Goal: Find specific page/section: Find specific page/section

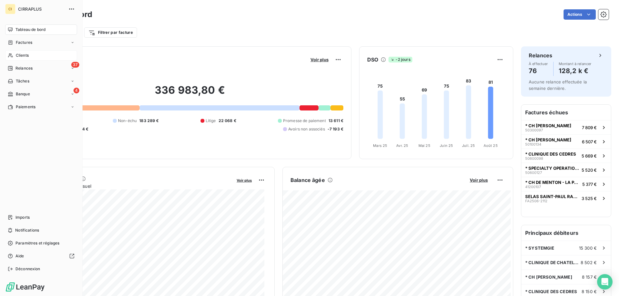
click at [19, 55] on span "Clients" at bounding box center [22, 56] width 13 height 6
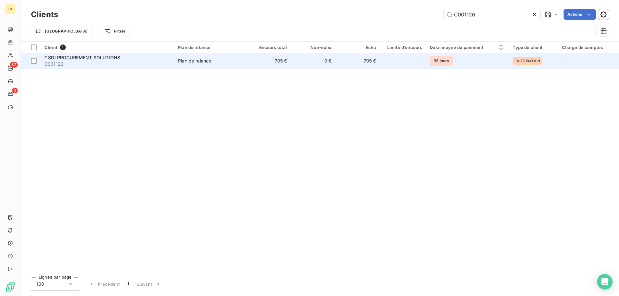
type input "C001126"
click at [80, 60] on div "* SDI PROCUREMENT SOLUTIONS" at bounding box center [108, 58] width 126 height 6
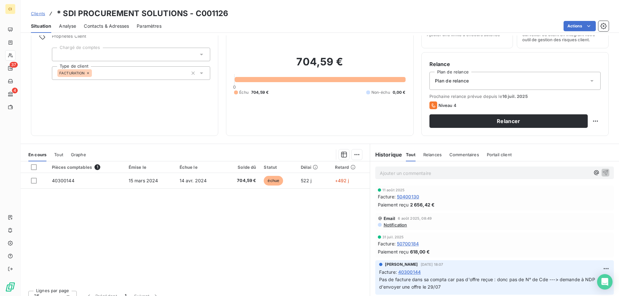
scroll to position [41, 0]
